Goal: Feedback & Contribution: Contribute content

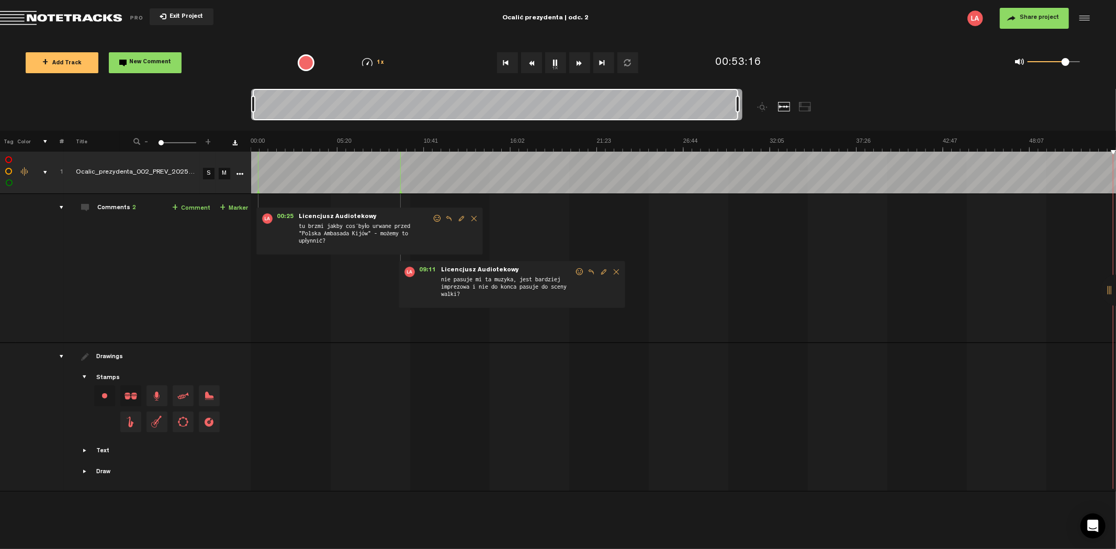
click at [534, 65] on button "Rewind" at bounding box center [531, 62] width 21 height 21
click at [534, 64] on button "Rewind" at bounding box center [531, 62] width 21 height 21
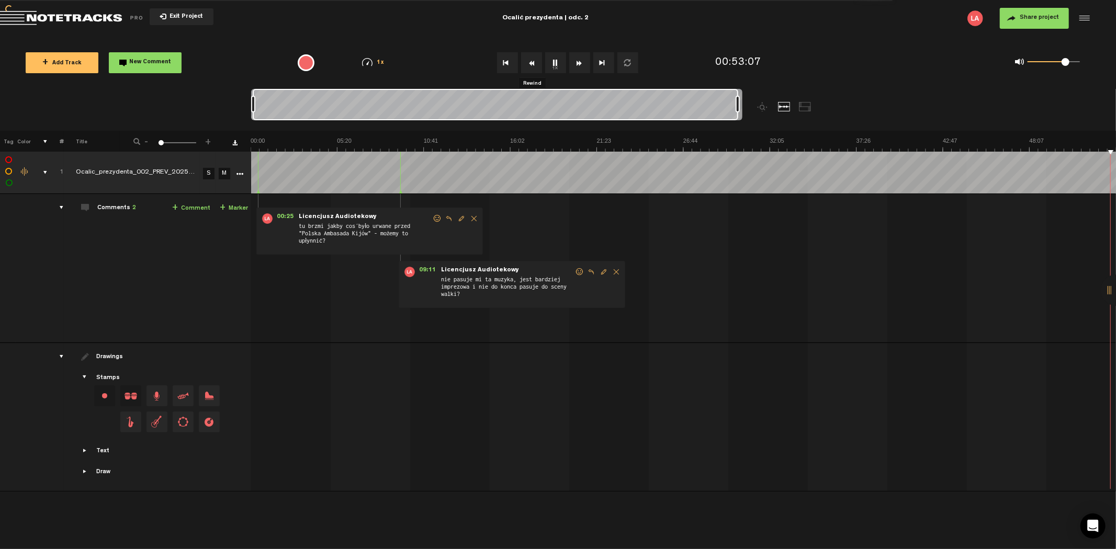
click at [534, 64] on button "Rewind" at bounding box center [531, 62] width 21 height 21
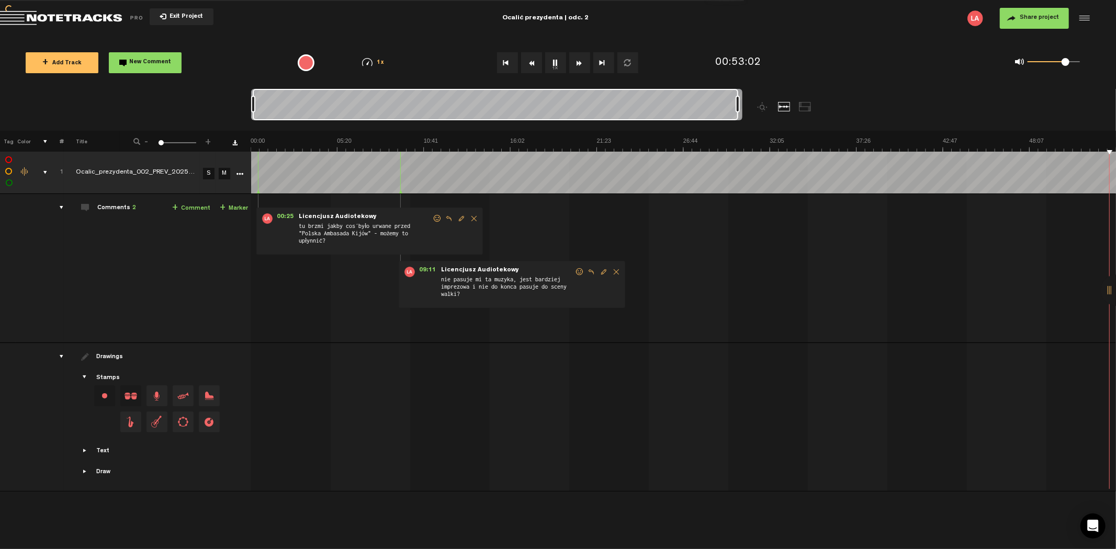
click at [534, 64] on button "Rewind" at bounding box center [531, 62] width 21 height 21
click at [531, 61] on button "Rewind" at bounding box center [531, 62] width 21 height 21
click at [532, 60] on button "Rewind" at bounding box center [531, 62] width 21 height 21
click at [532, 59] on button "Rewind" at bounding box center [531, 62] width 21 height 21
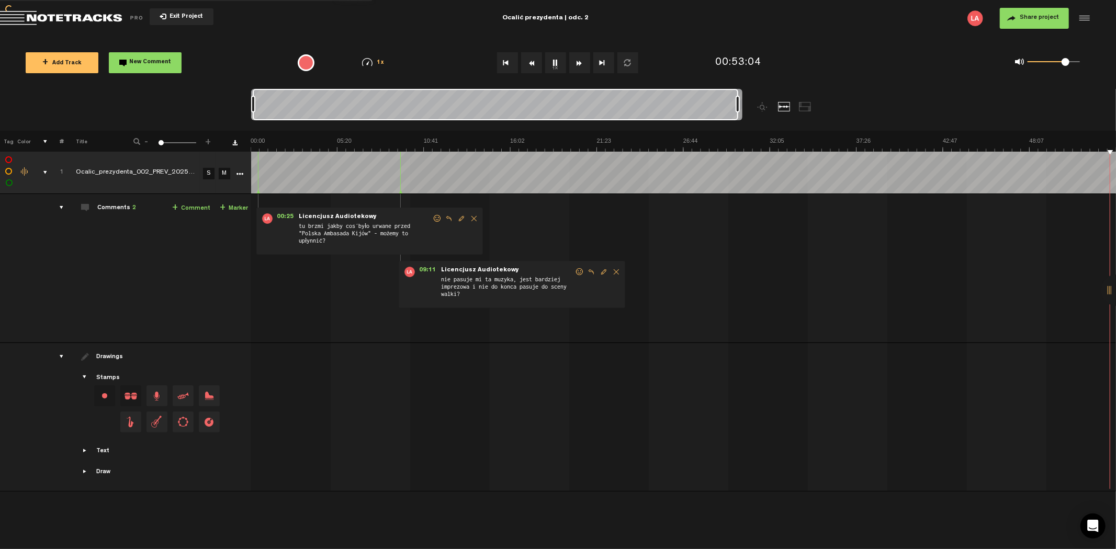
click at [532, 59] on button "Rewind" at bounding box center [531, 62] width 21 height 21
click at [201, 208] on link "+ Comment" at bounding box center [191, 208] width 38 height 12
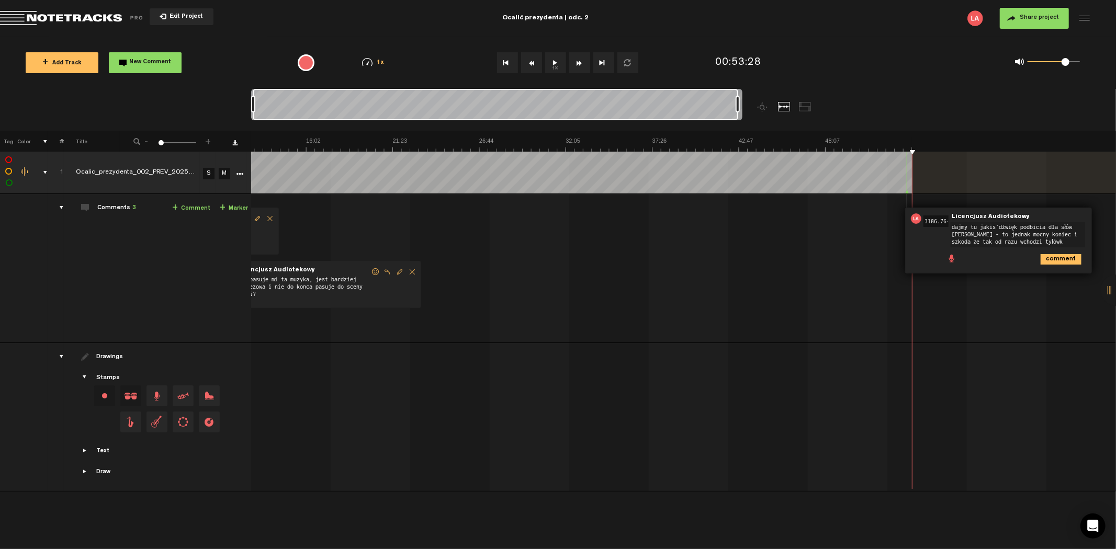
type textarea "dajmy tu jakiś dźwięk podbicia dla słów [PERSON_NAME] - to jednak mocny koniec …"
click at [1108, 220] on span "Edit comment" at bounding box center [1110, 218] width 13 height 7
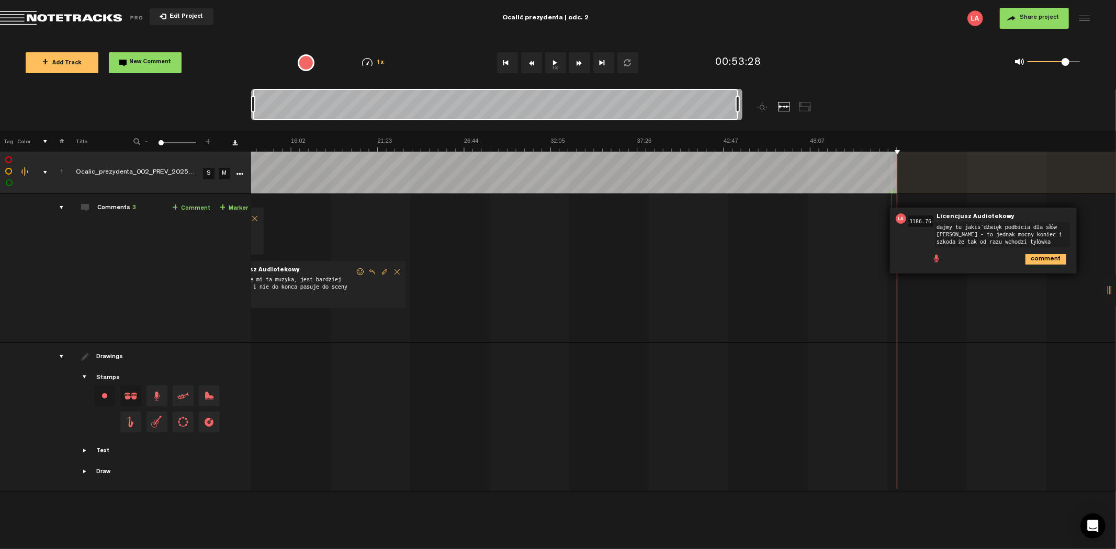
scroll to position [0, 219]
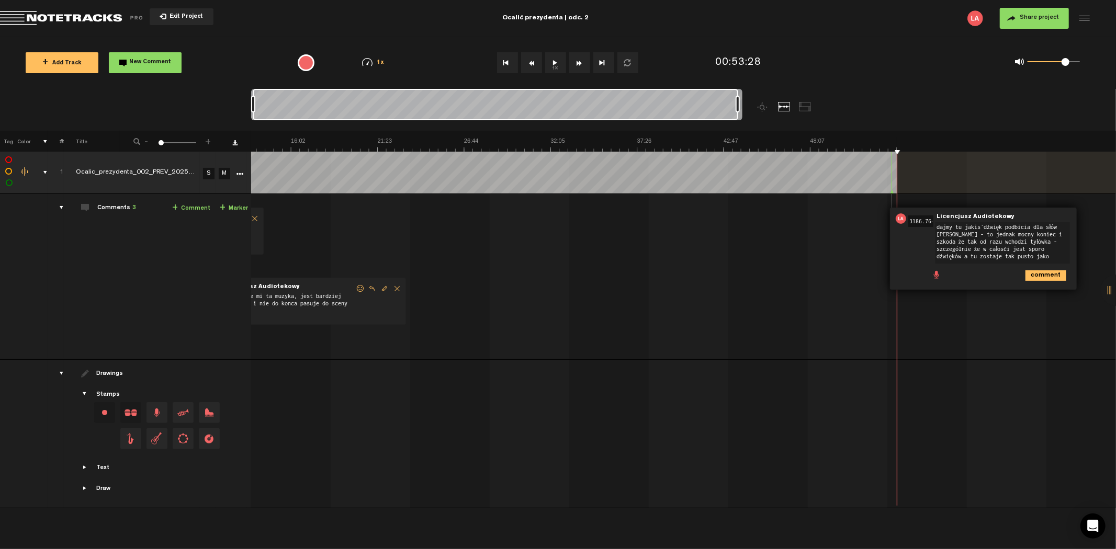
type textarea "dajmy tu jakiś dźwięk podbicia dla słów [PERSON_NAME] - to jednak mocny koniec …"
click at [202, 16] on button "Exit Project" at bounding box center [182, 16] width 64 height 17
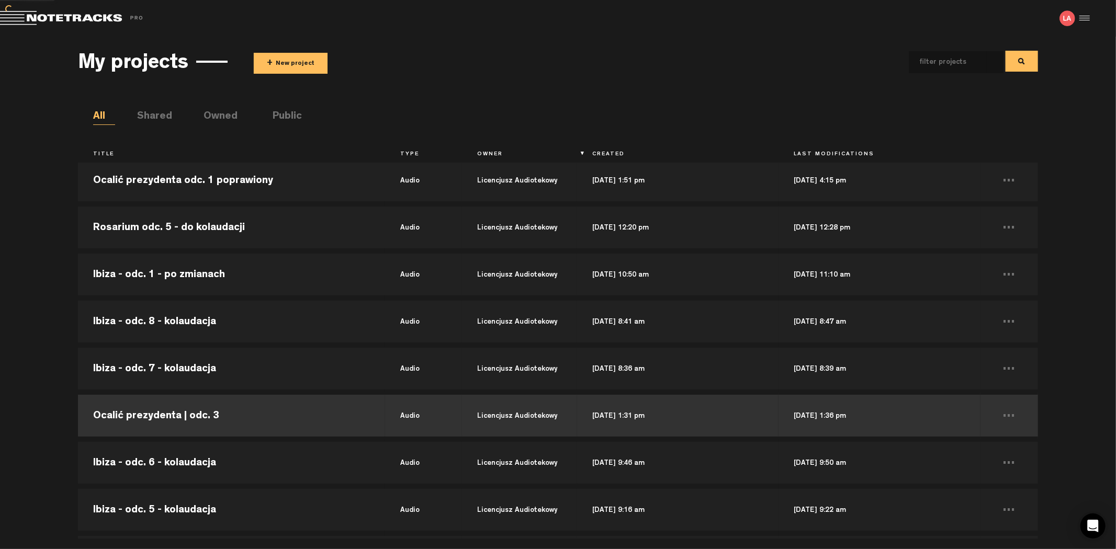
scroll to position [290, 0]
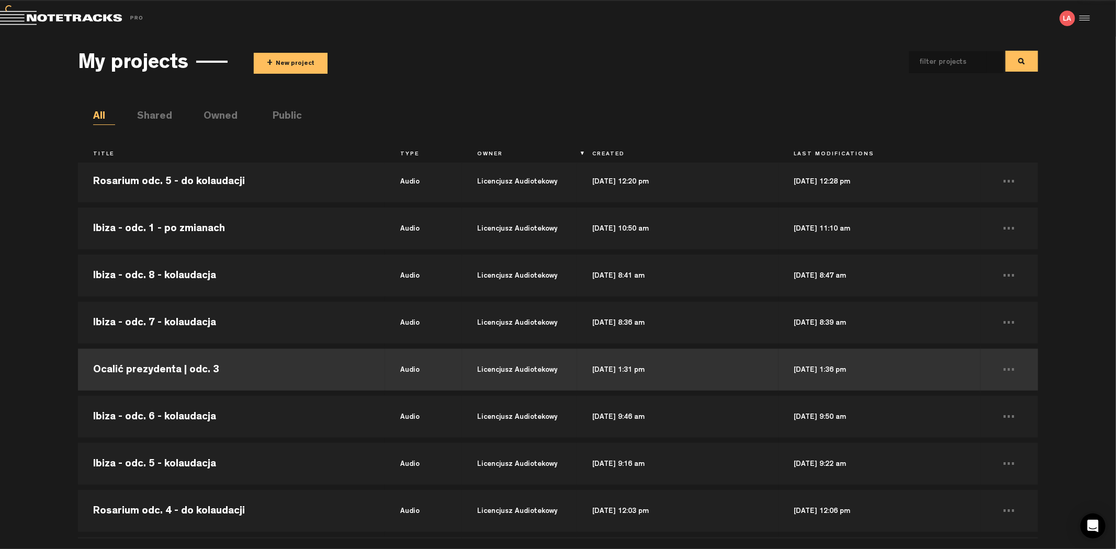
click at [301, 369] on td "Ocalić prezydenta | odc. 3" at bounding box center [231, 369] width 307 height 47
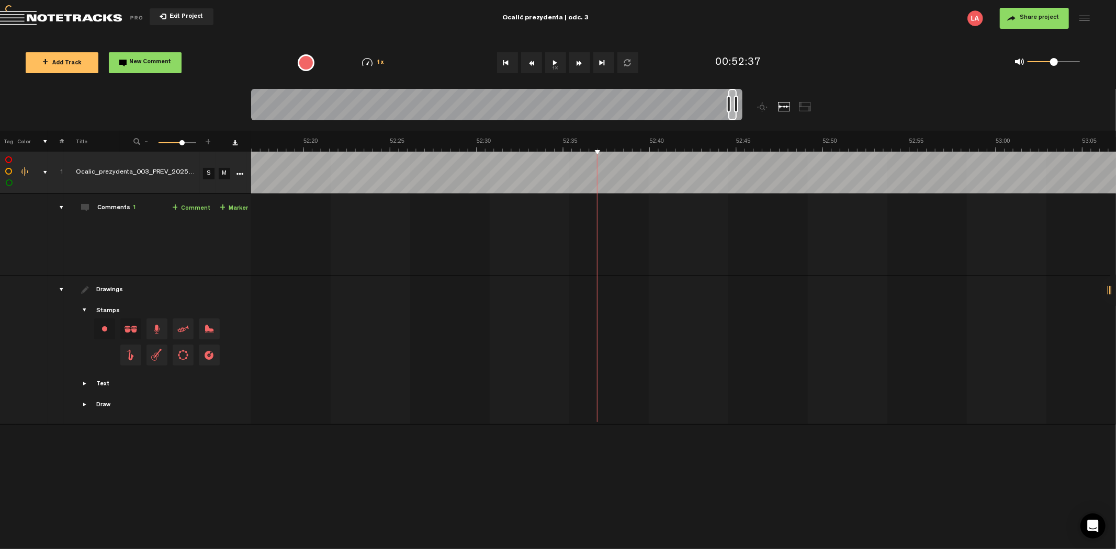
scroll to position [0, 54471]
